Goal: Use online tool/utility: Use online tool/utility

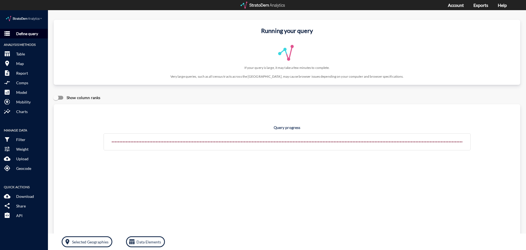
click p "Define query"
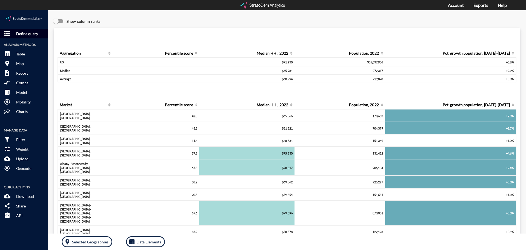
click p "Define query"
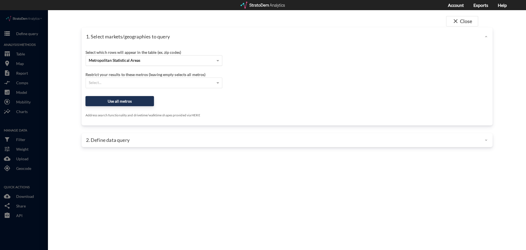
click div "Metropolitan Statistical Areas"
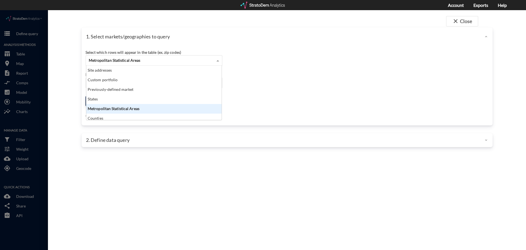
scroll to position [50, 132]
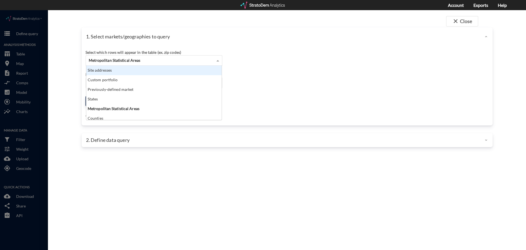
click div "Site addresses"
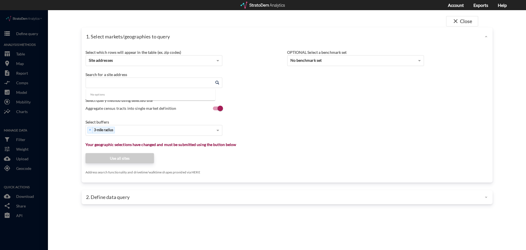
click input "Enter an address"
click div "Select..."
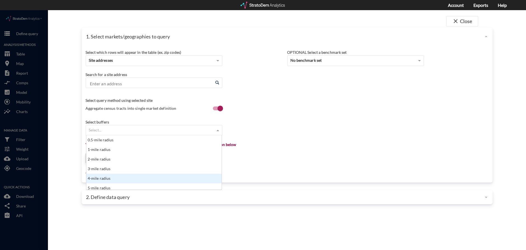
scroll to position [3, 0]
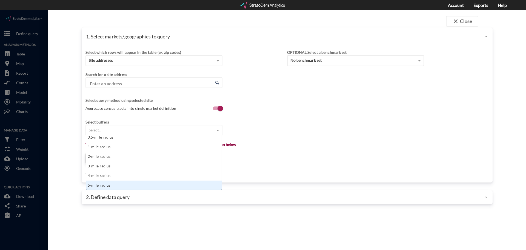
click div "5-mile radius"
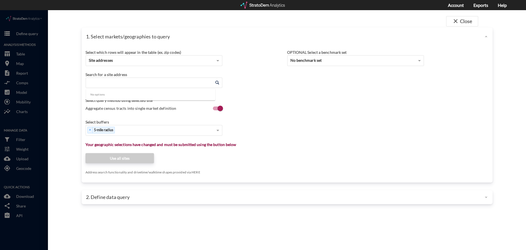
click input "Enter an address"
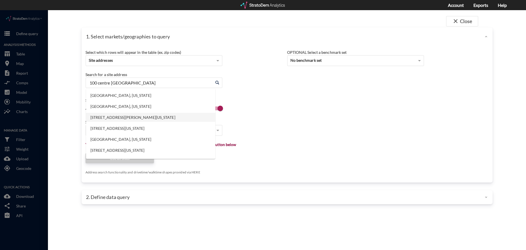
type input "100 centre [GEOGRAPHIC_DATA]"
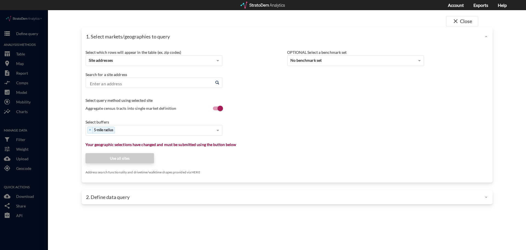
click input "Enter an address"
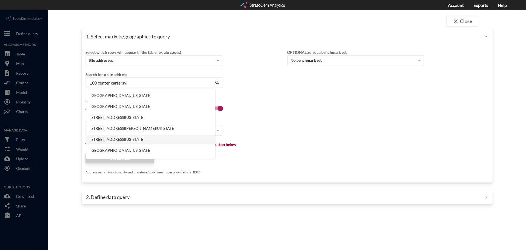
click li "[STREET_ADDRESS][US_STATE]"
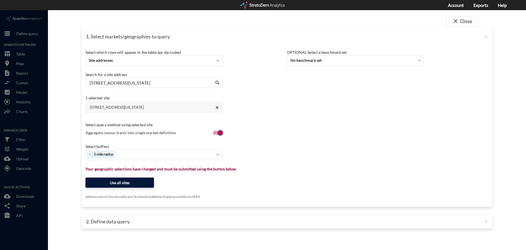
type input "[STREET_ADDRESS][US_STATE]"
click button "Use all sites"
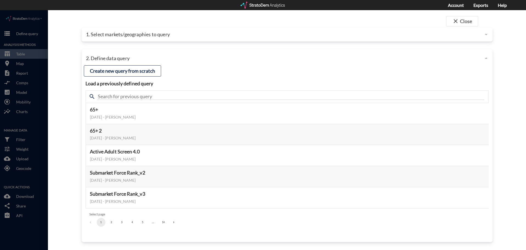
click button "2"
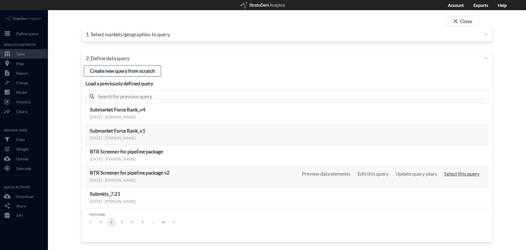
click button "Select this query"
